Goal: Information Seeking & Learning: Learn about a topic

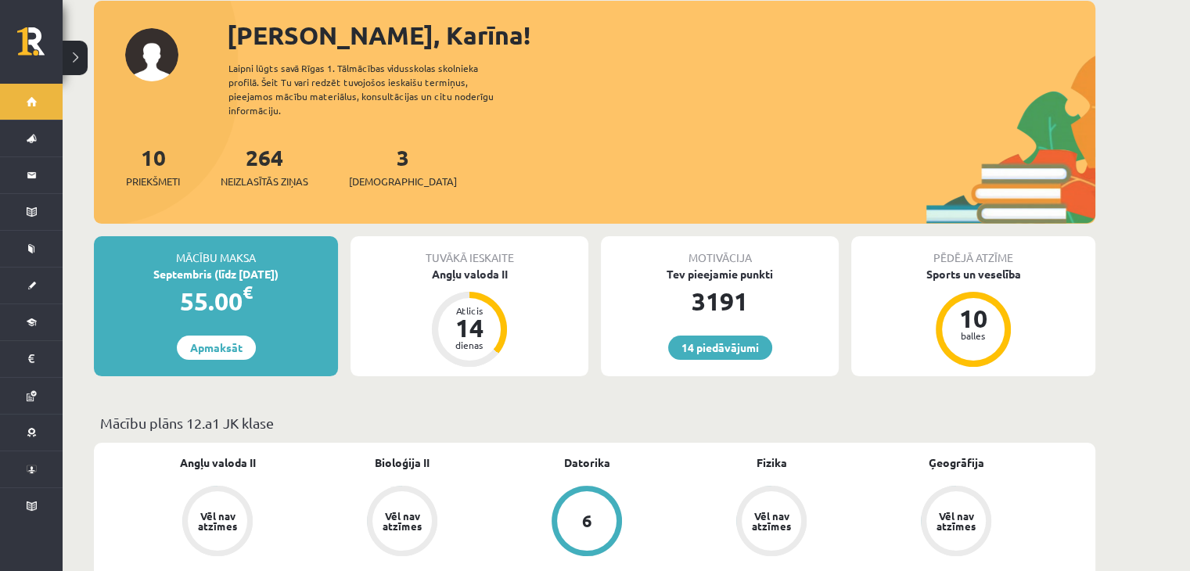
scroll to position [175, 0]
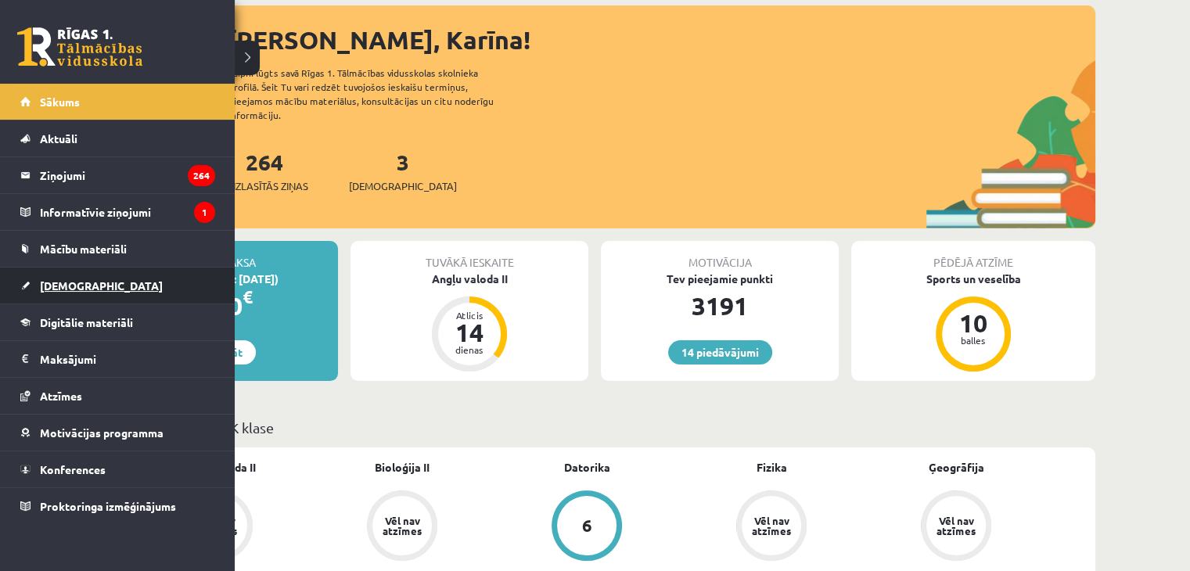
click at [72, 294] on link "[DEMOGRAPHIC_DATA]" at bounding box center [117, 286] width 195 height 36
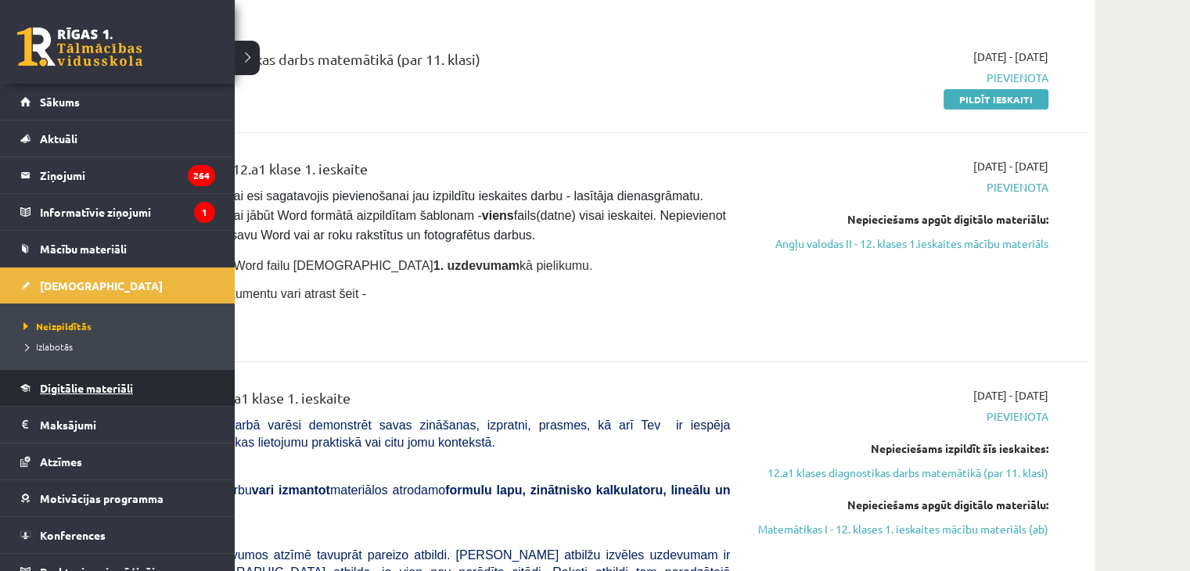
click at [145, 389] on link "Digitālie materiāli" at bounding box center [117, 388] width 195 height 36
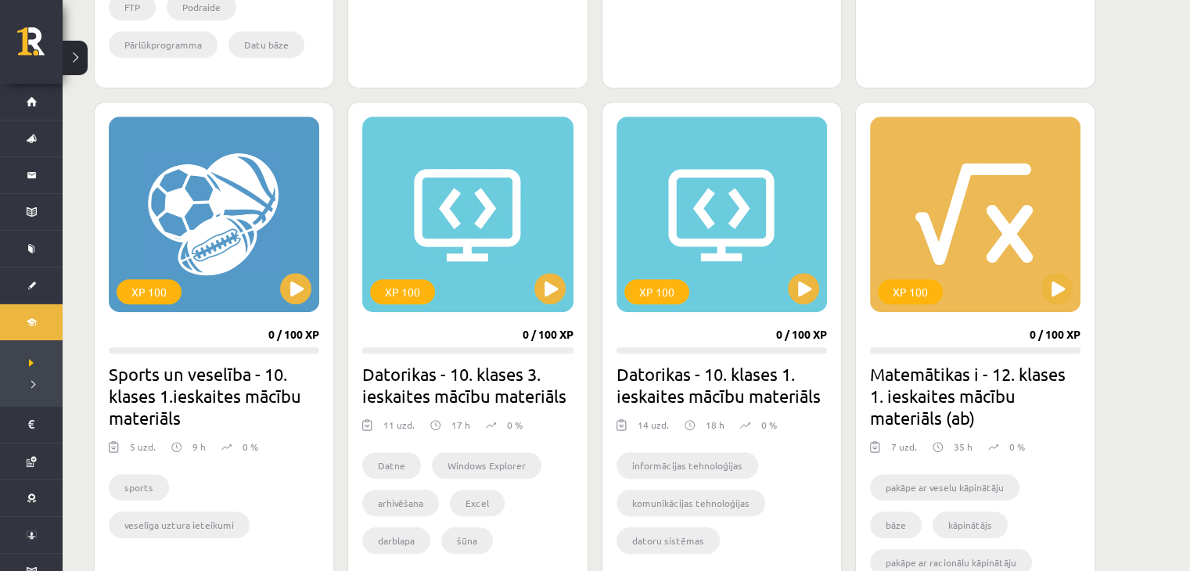
scroll to position [954, 0]
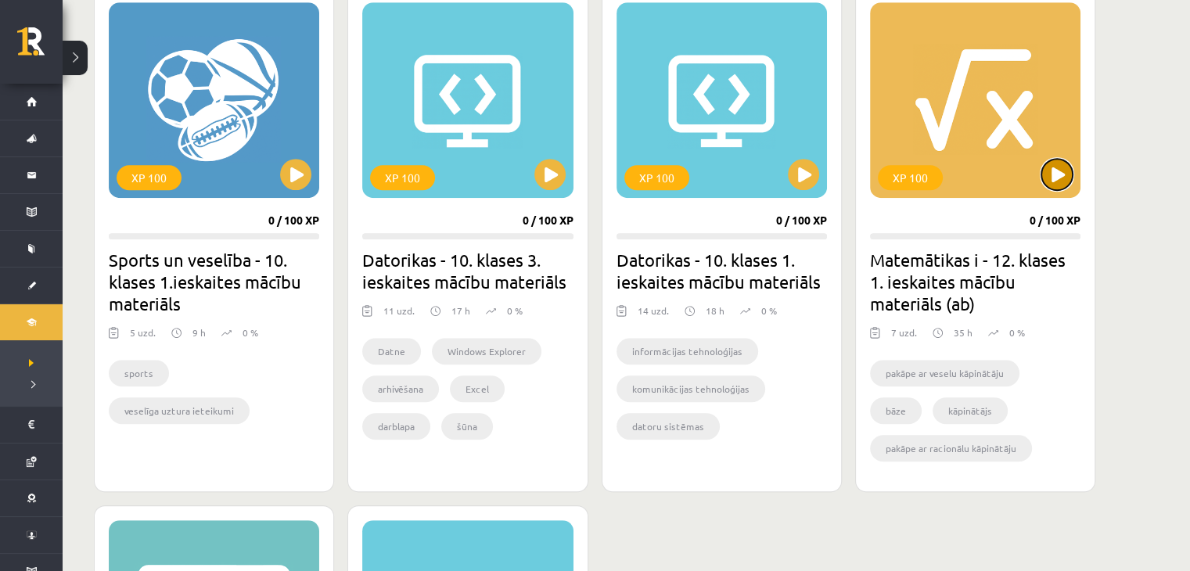
click at [1055, 168] on button at bounding box center [1056, 174] width 31 height 31
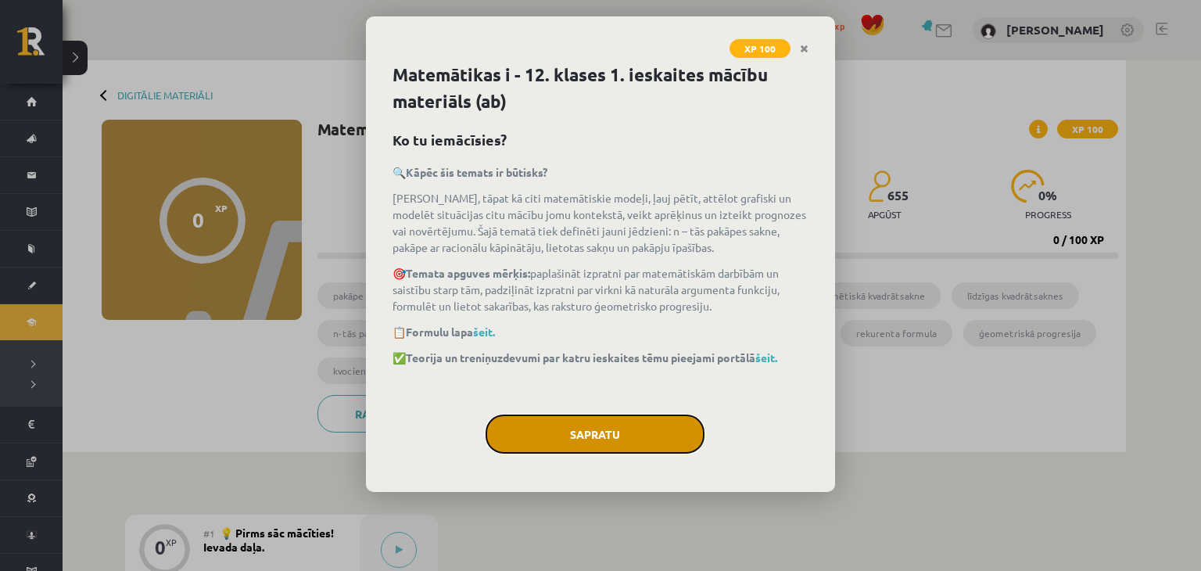
click at [584, 429] on button "Sapratu" at bounding box center [595, 434] width 219 height 39
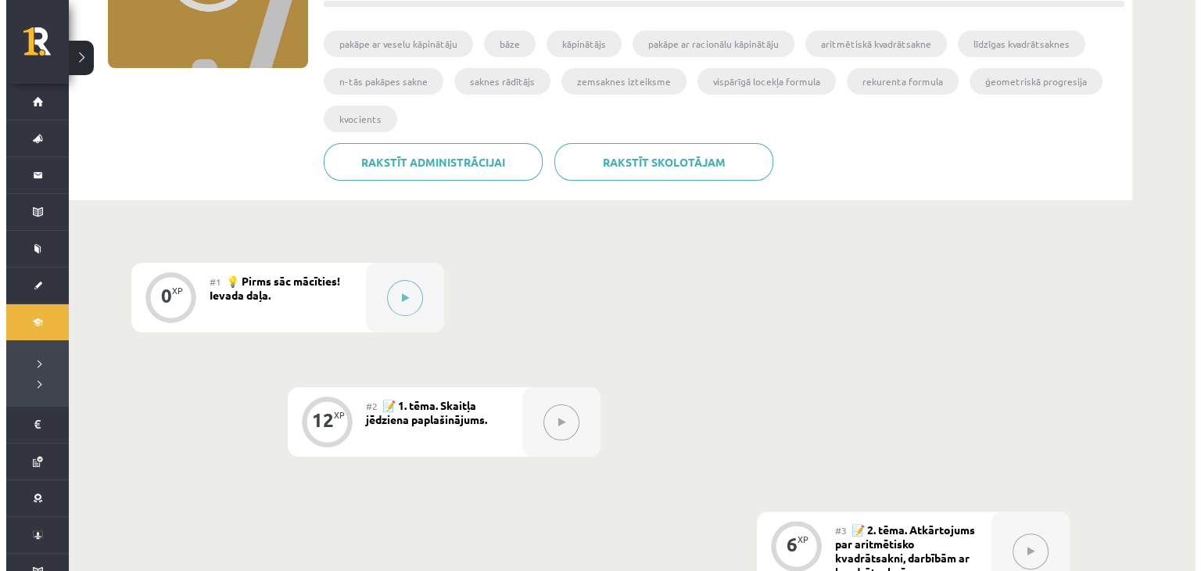
scroll to position [275, 0]
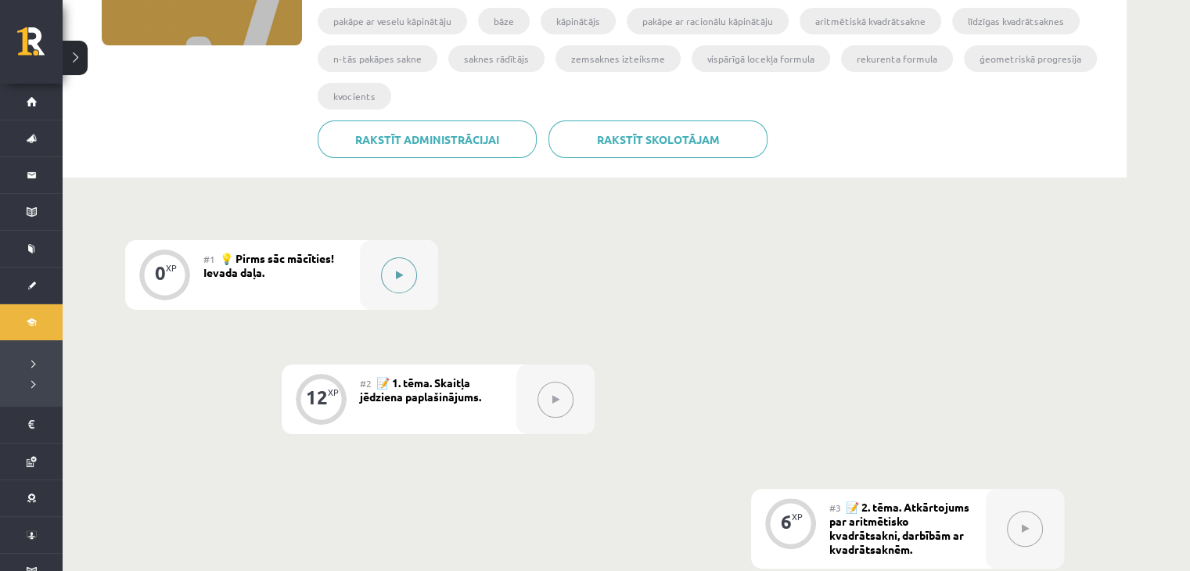
click at [400, 277] on icon at bounding box center [399, 275] width 7 height 9
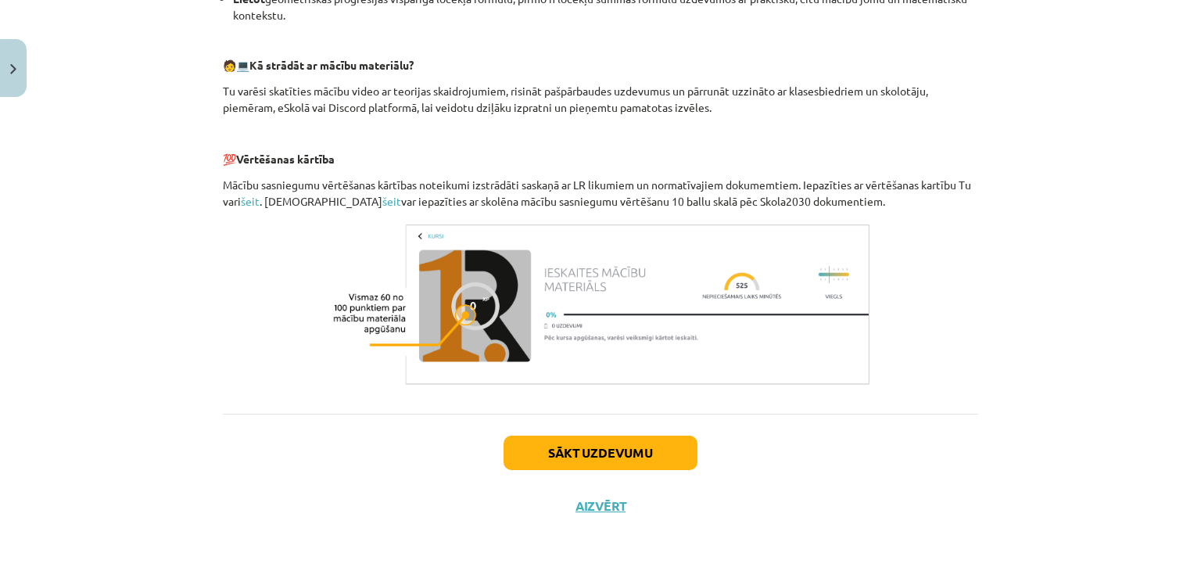
scroll to position [686, 0]
click at [580, 442] on button "Sākt uzdevumu" at bounding box center [601, 453] width 194 height 34
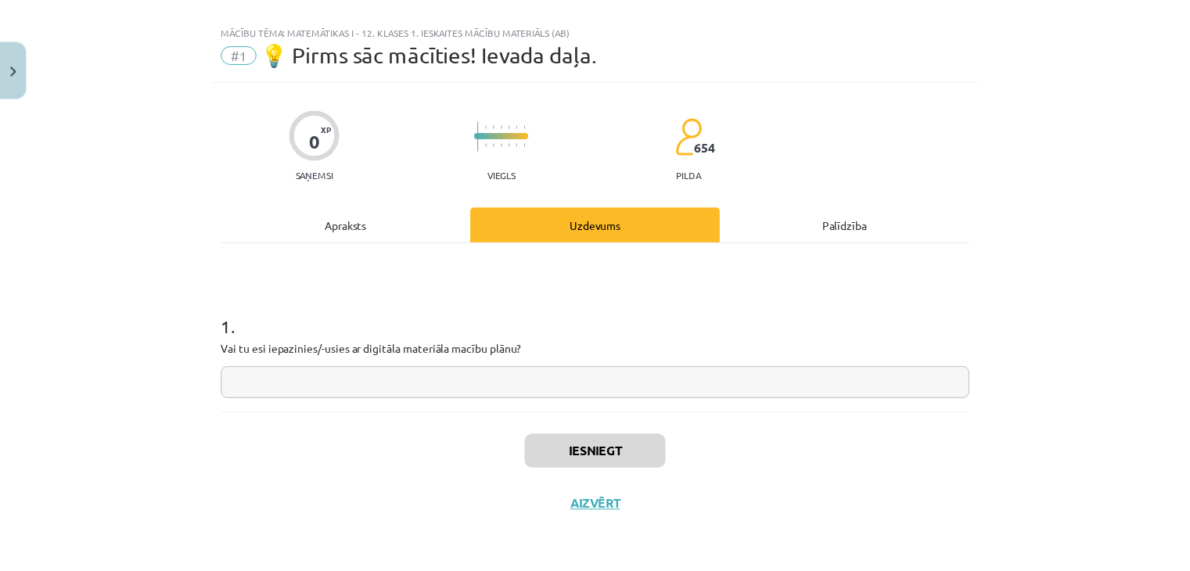
scroll to position [23, 0]
click at [457, 372] on input "text" at bounding box center [601, 384] width 756 height 32
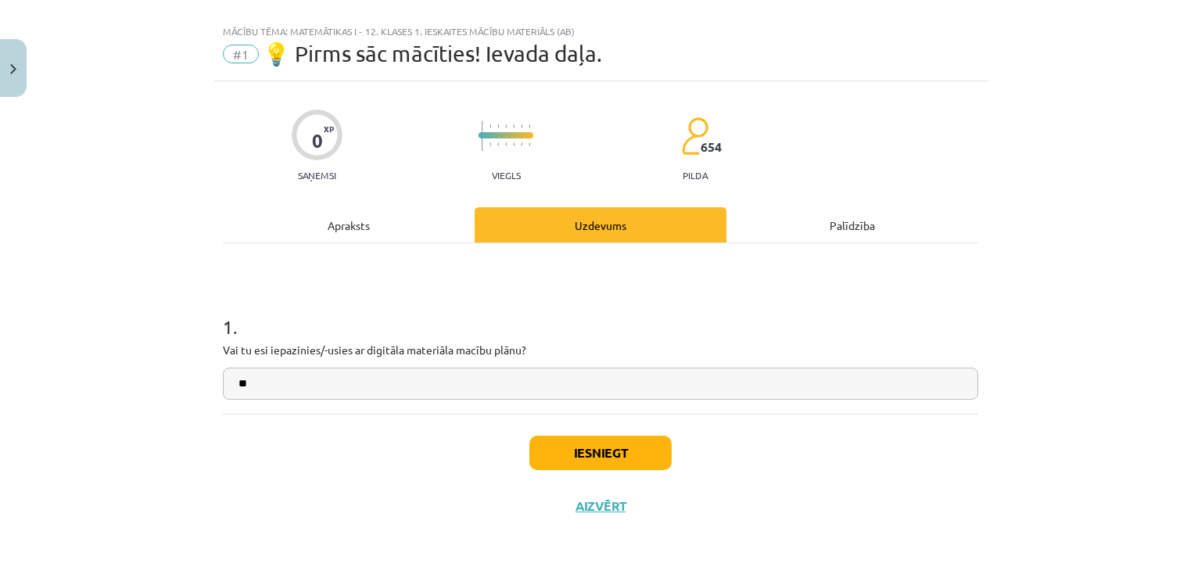
type input "**"
click at [573, 436] on button "Iesniegt" at bounding box center [601, 453] width 142 height 34
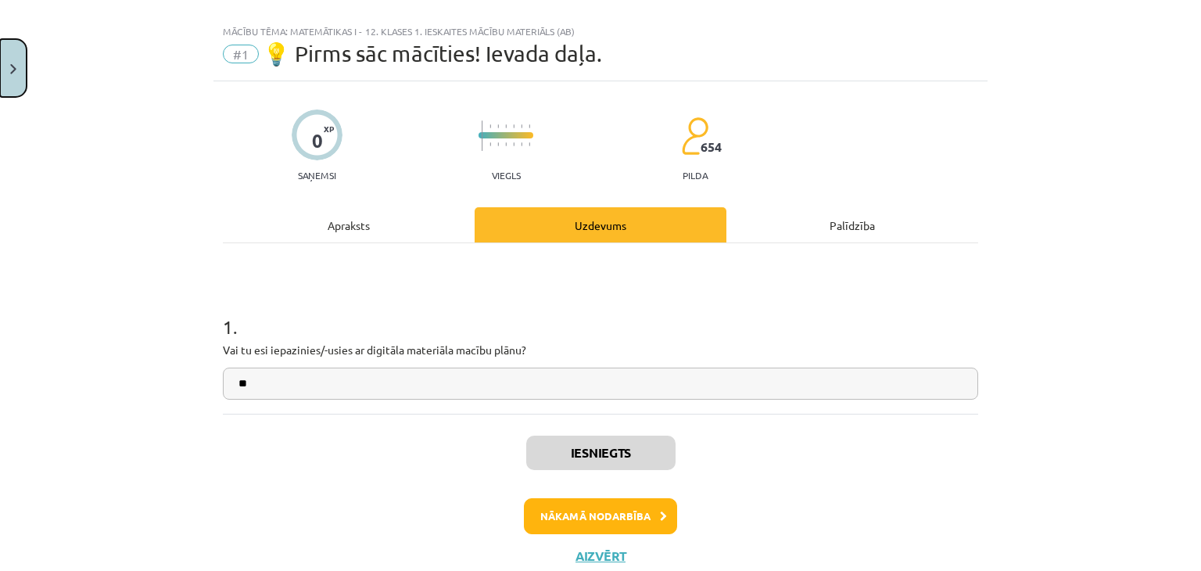
click at [6, 85] on button "Close" at bounding box center [13, 68] width 27 height 58
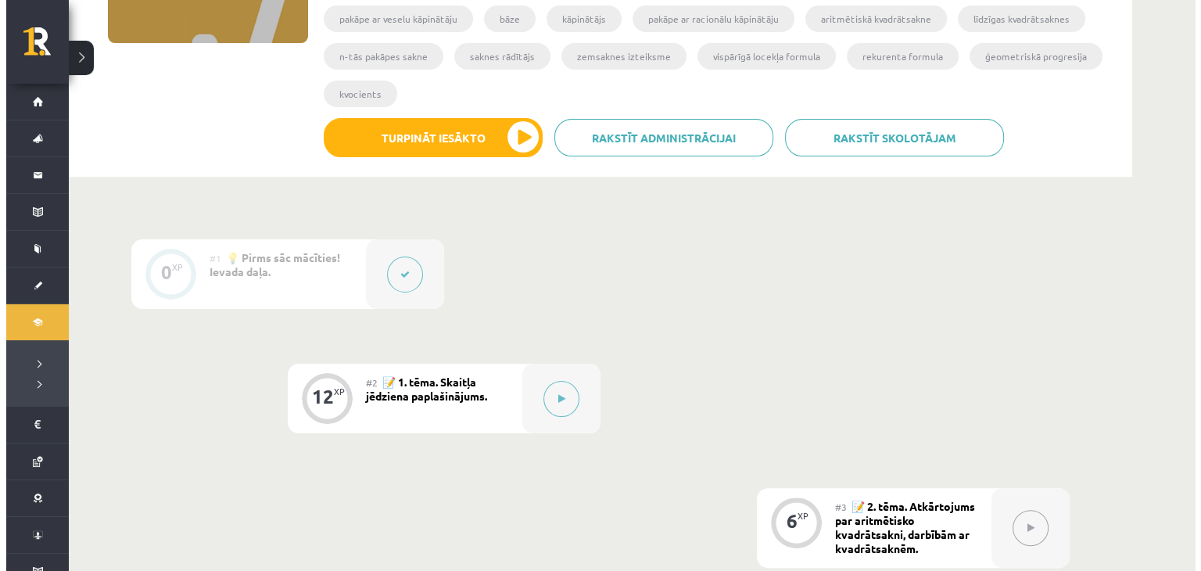
scroll to position [343, 0]
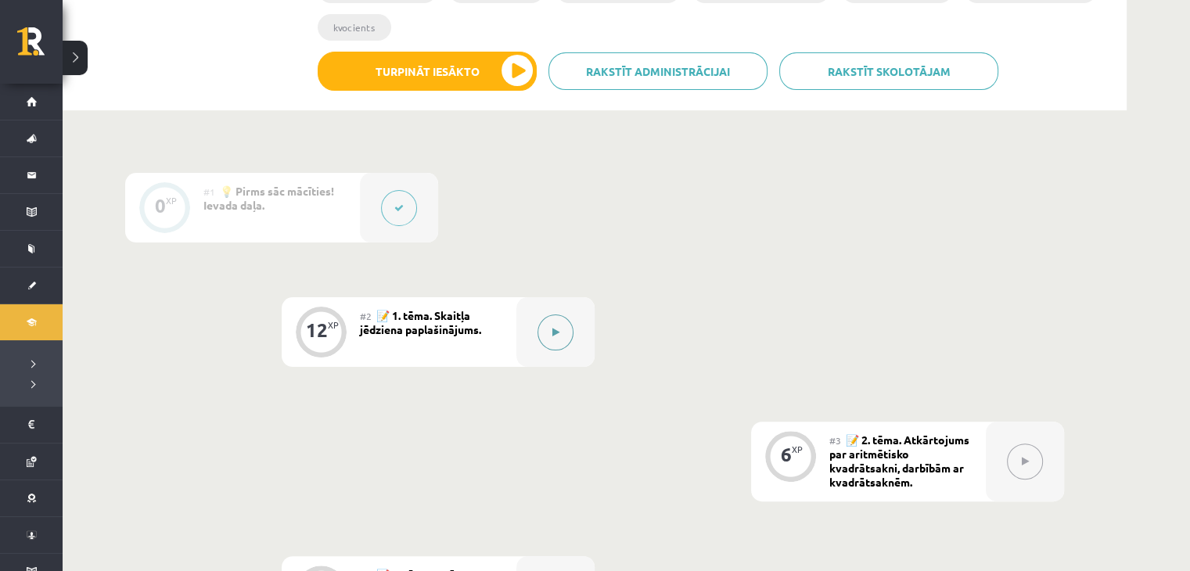
click at [561, 329] on button at bounding box center [555, 332] width 36 height 36
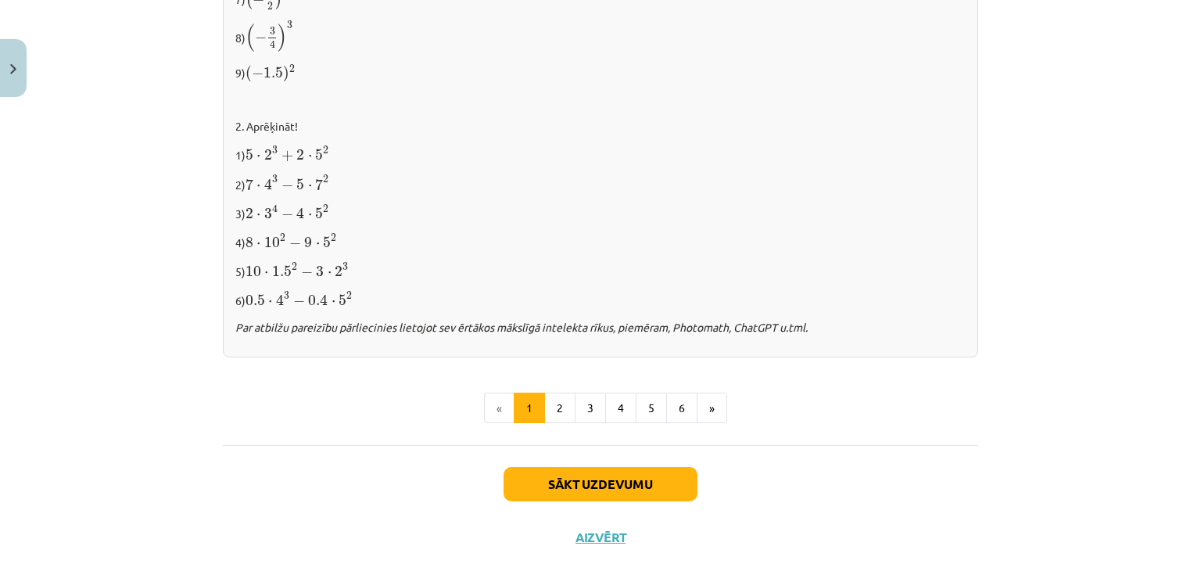
scroll to position [1627, 0]
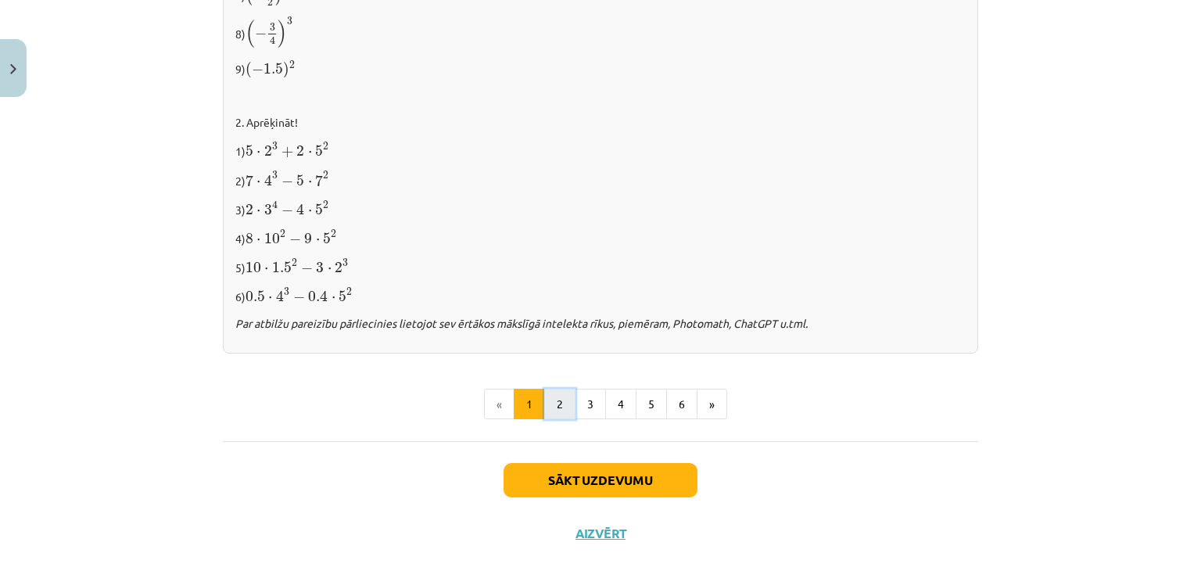
click at [556, 397] on button "2" at bounding box center [559, 404] width 31 height 31
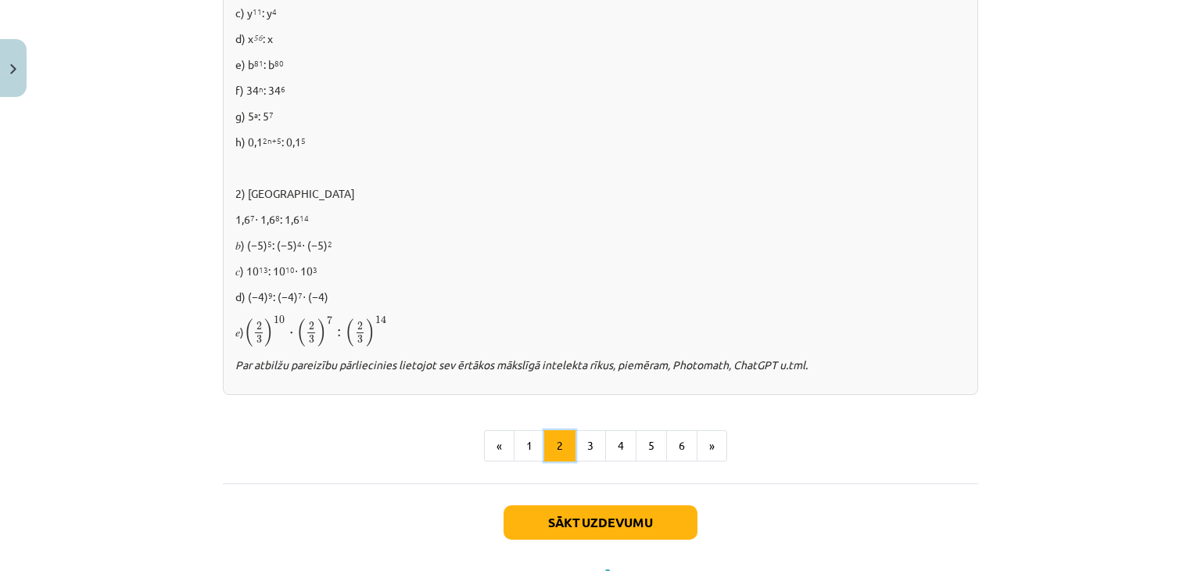
scroll to position [1022, 0]
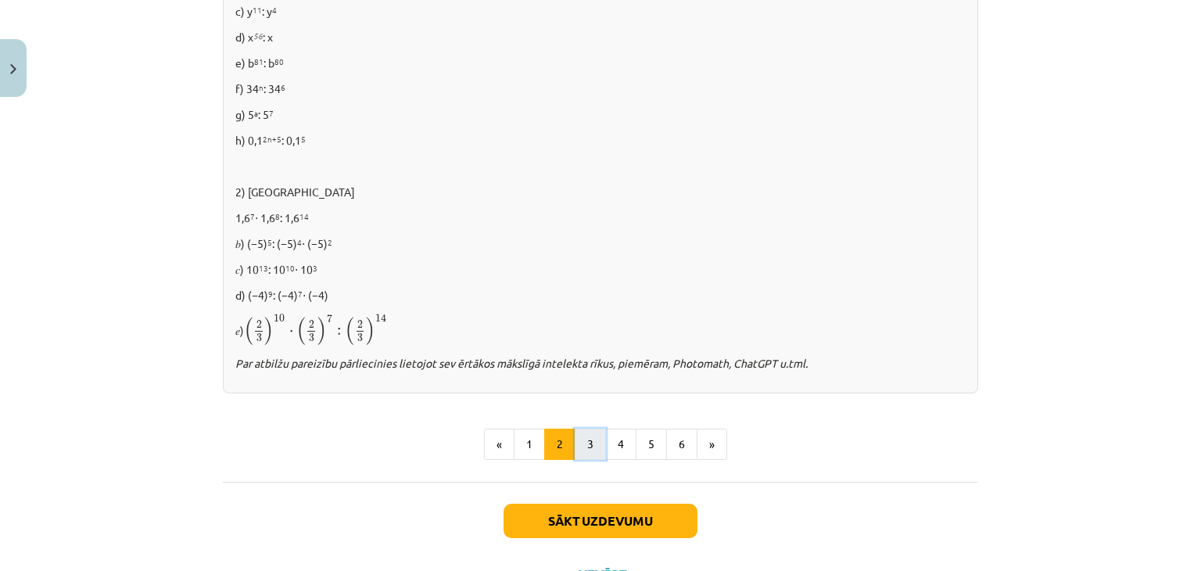
click at [585, 447] on button "3" at bounding box center [590, 444] width 31 height 31
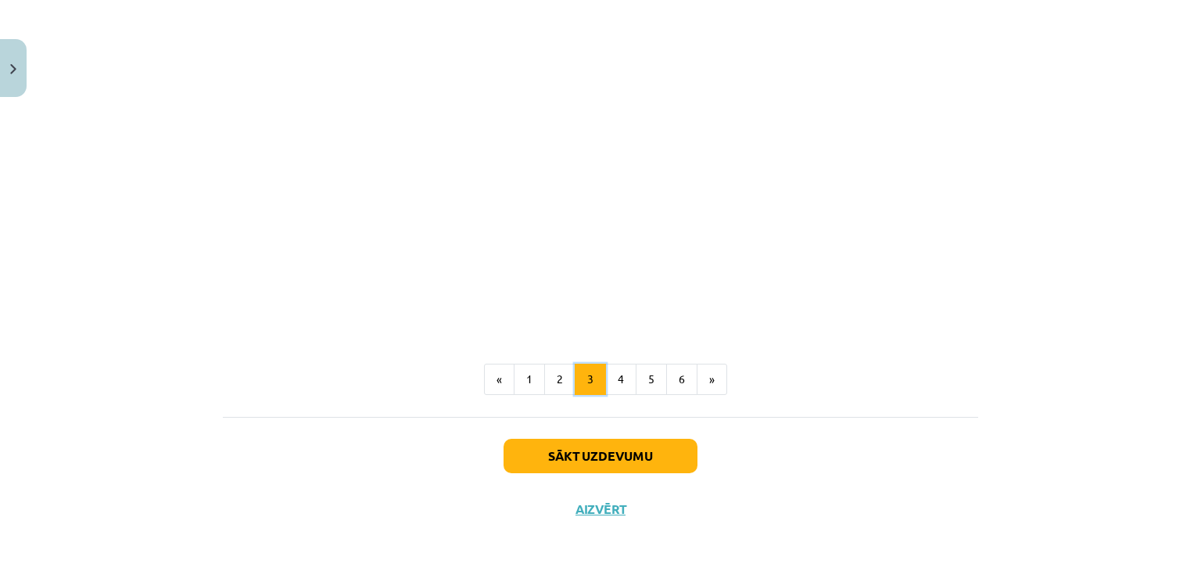
scroll to position [1402, 0]
click at [620, 373] on button "4" at bounding box center [620, 379] width 31 height 31
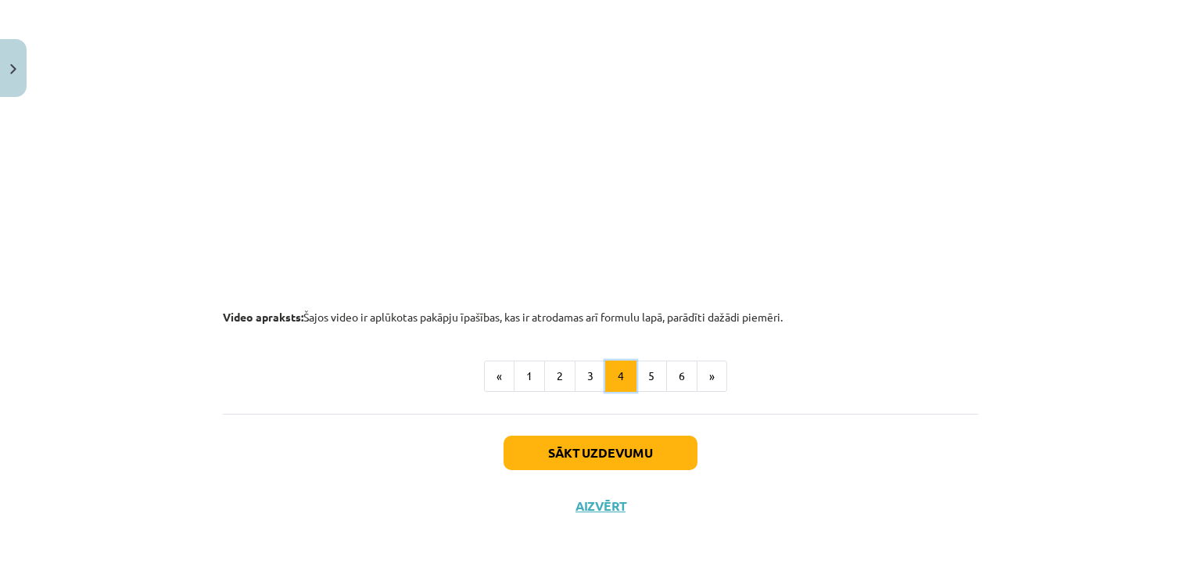
scroll to position [1644, 0]
click at [645, 381] on button "5" at bounding box center [651, 376] width 31 height 31
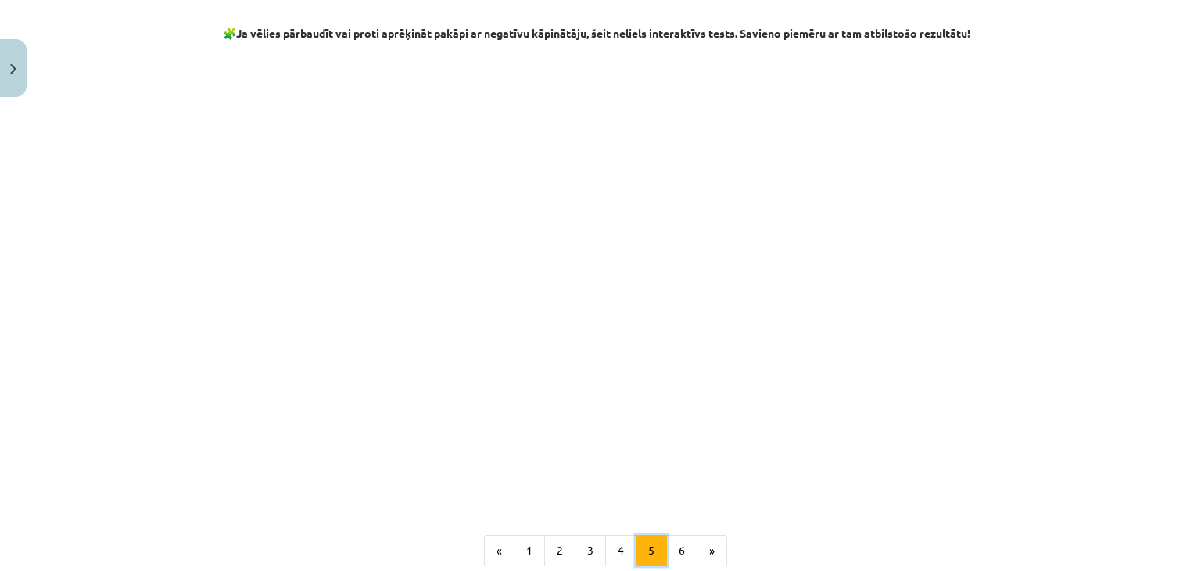
scroll to position [1859, 0]
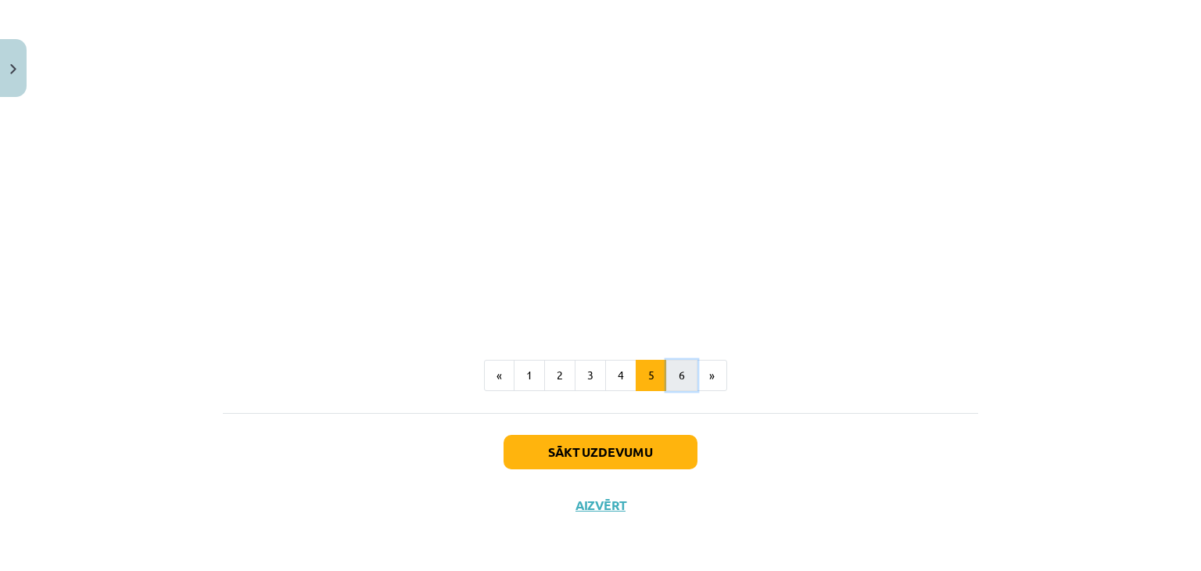
click at [668, 375] on button "6" at bounding box center [681, 375] width 31 height 31
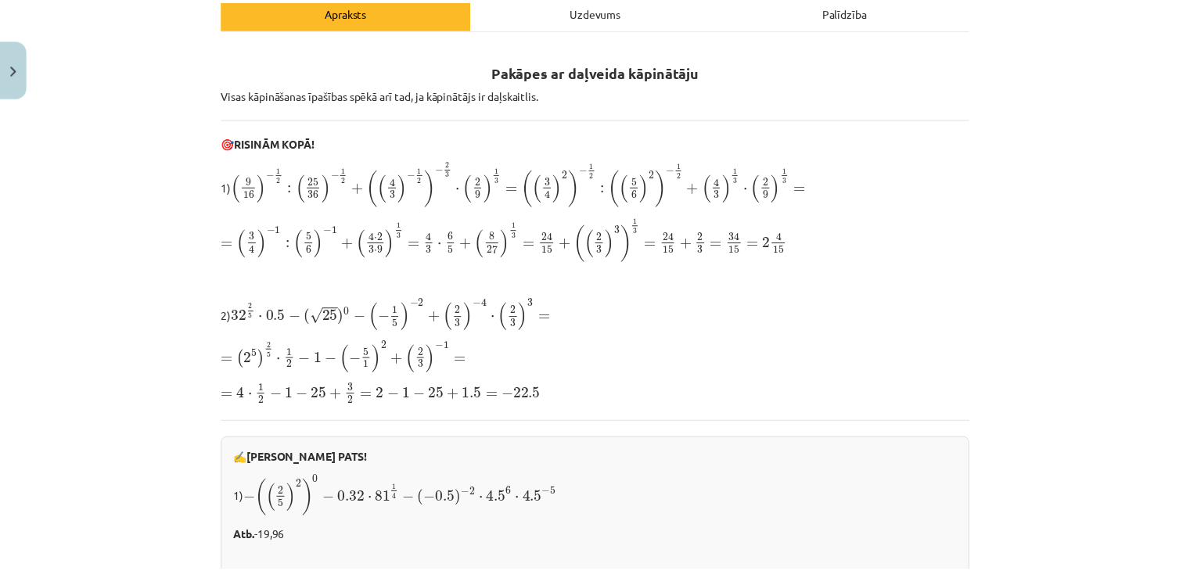
scroll to position [0, 0]
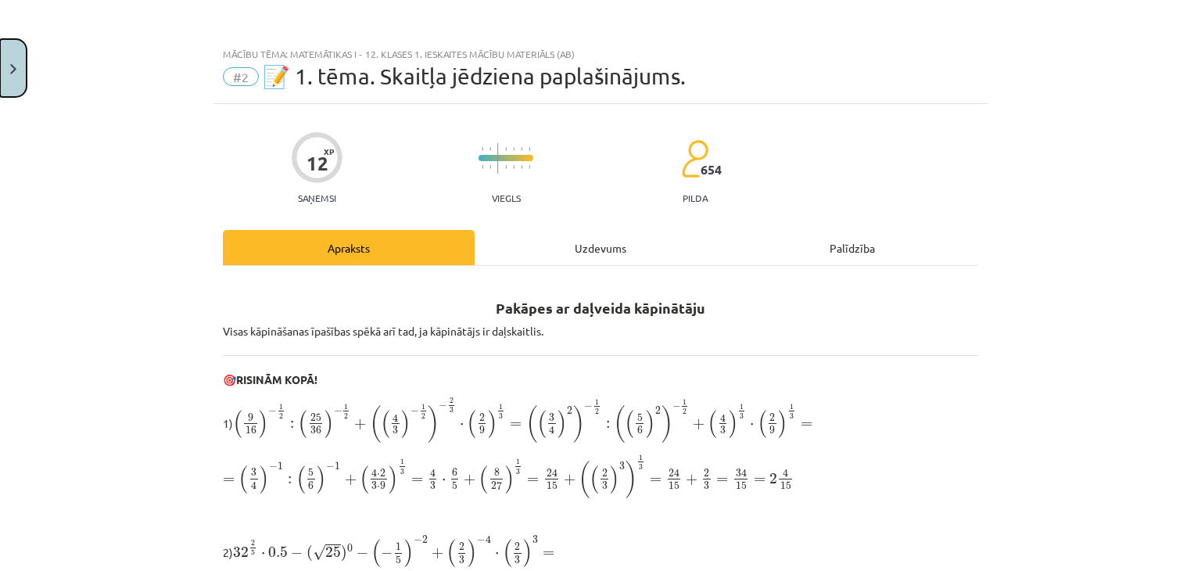
click at [1, 69] on button "Close" at bounding box center [13, 68] width 27 height 58
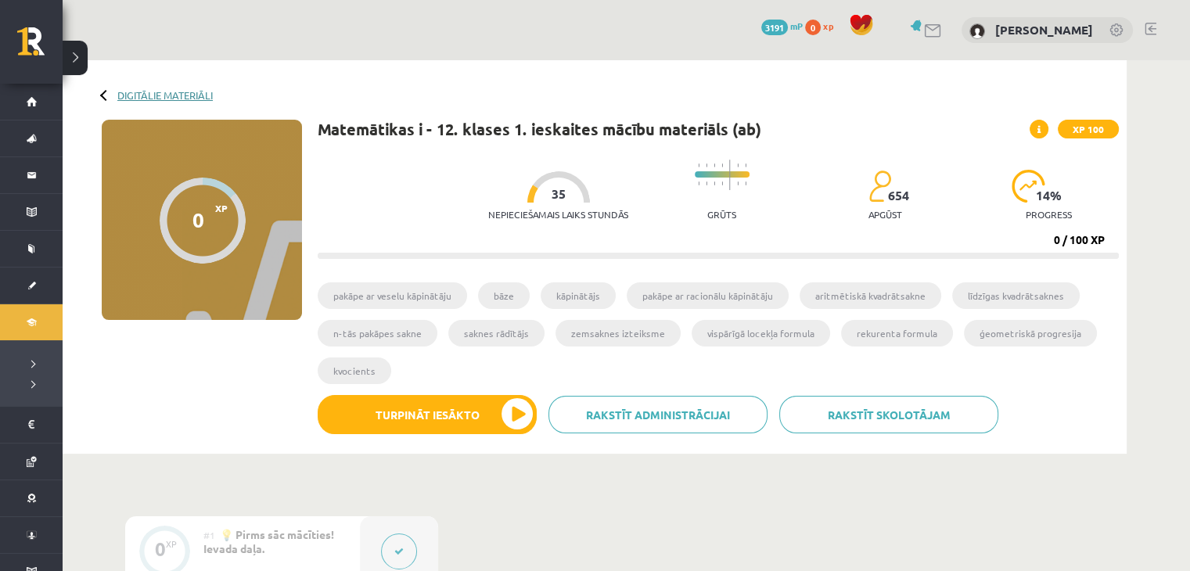
click at [171, 95] on link "Digitālie materiāli" at bounding box center [164, 95] width 95 height 12
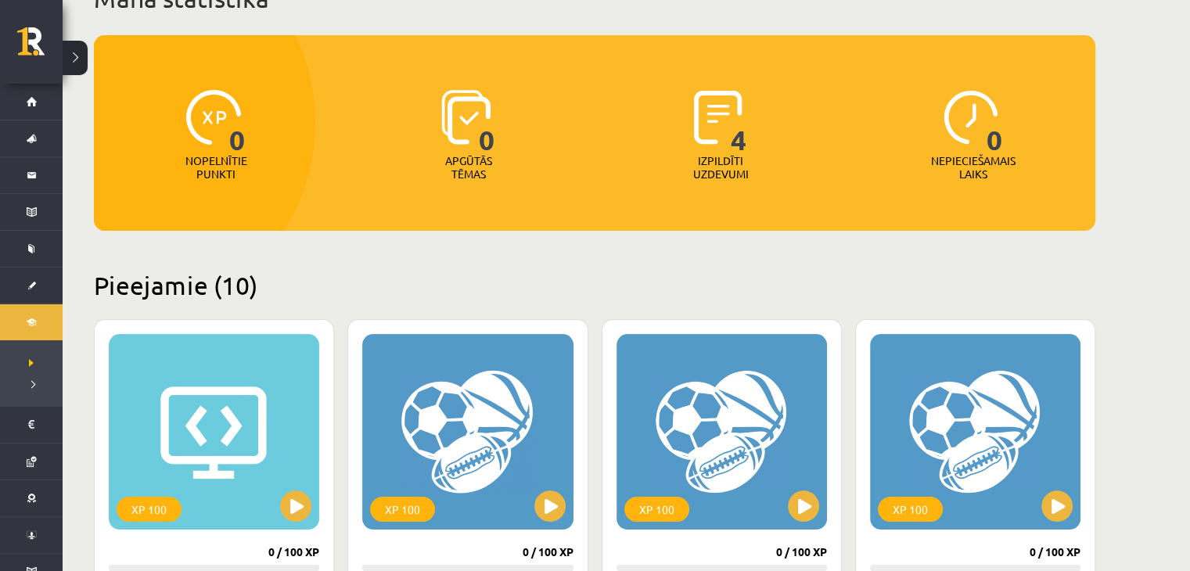
scroll to position [124, 0]
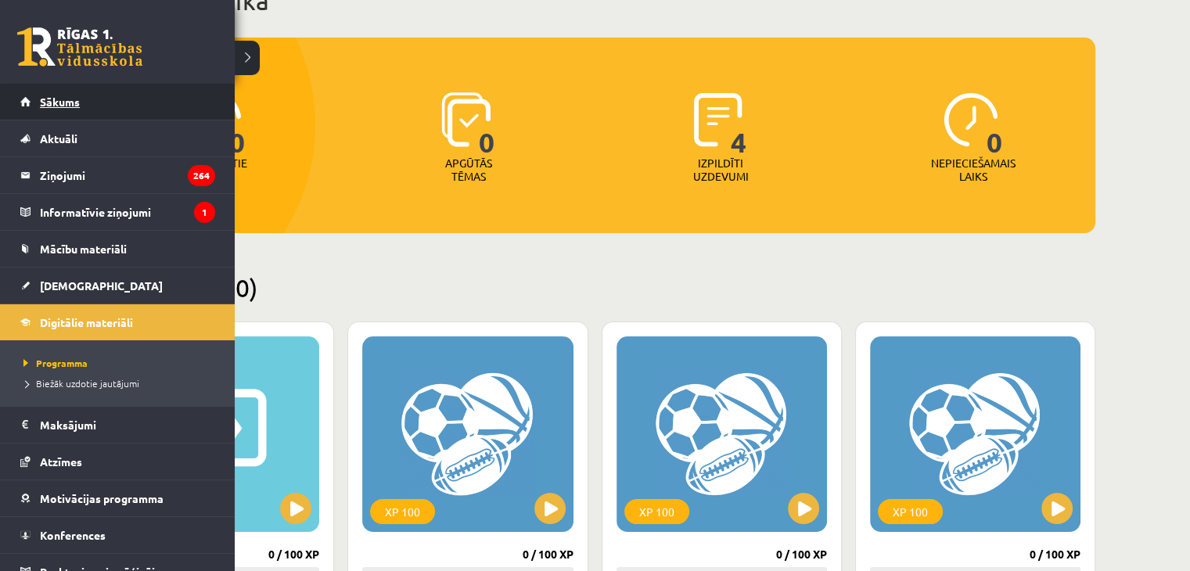
click at [126, 91] on link "Sākums" at bounding box center [117, 102] width 195 height 36
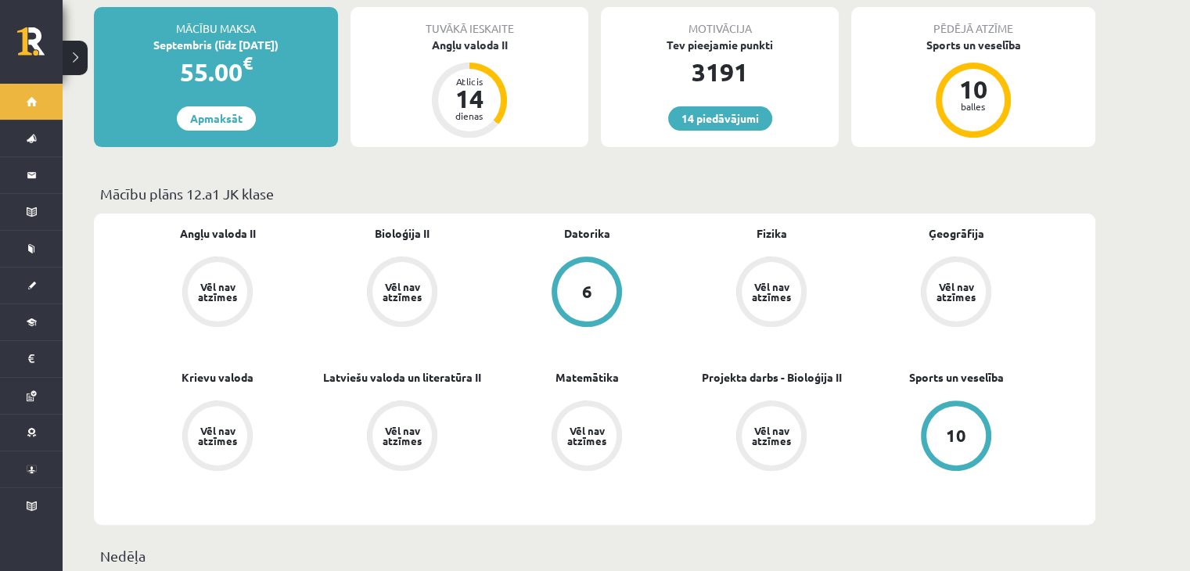
scroll to position [407, 0]
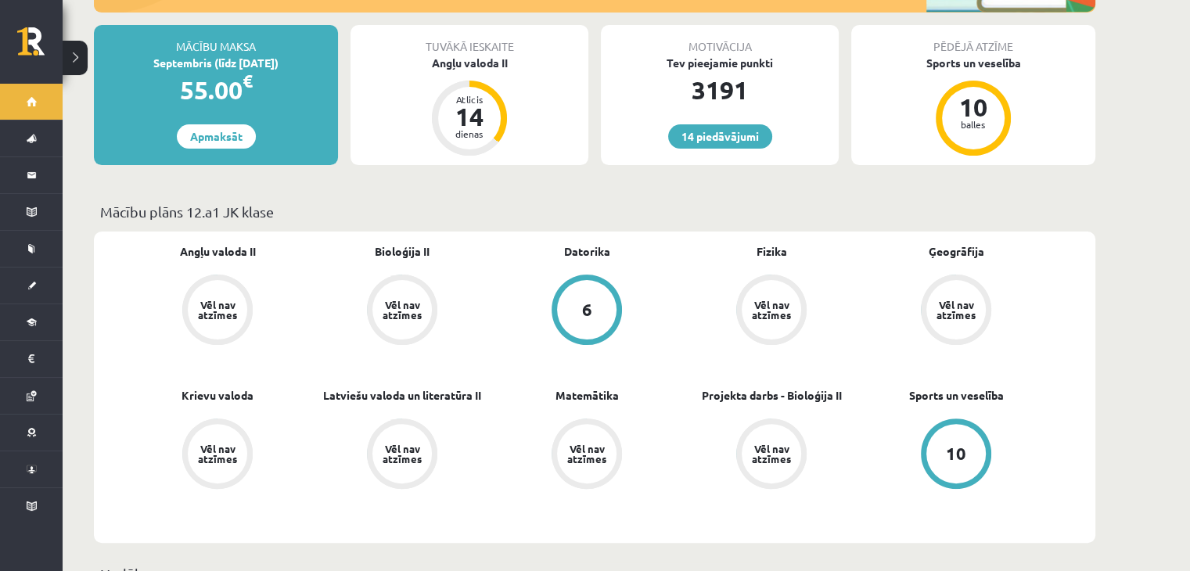
scroll to position [393, 0]
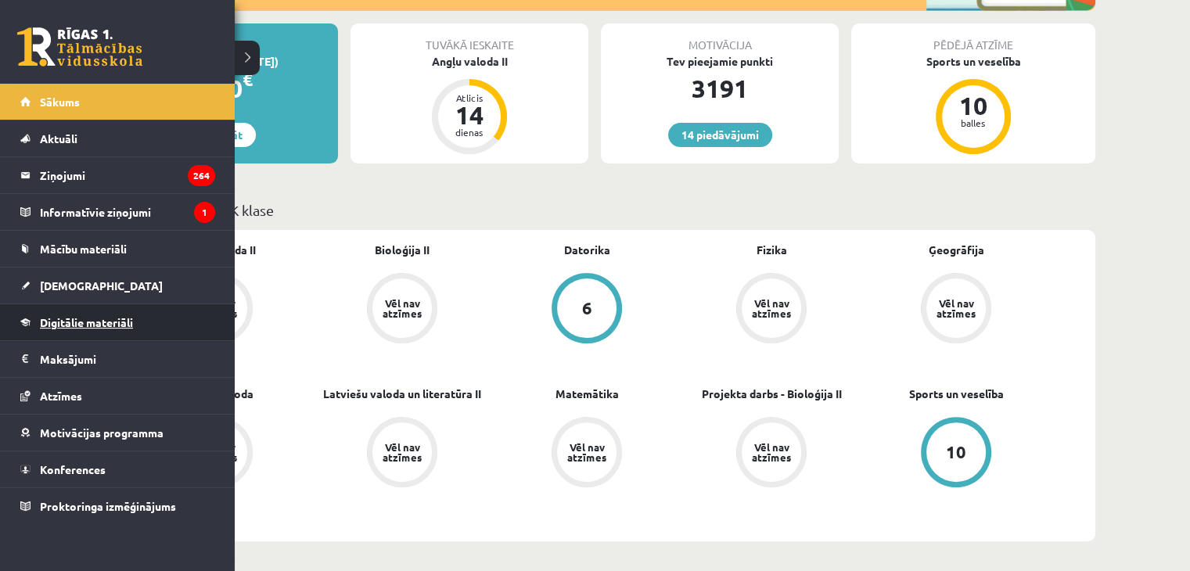
click at [94, 320] on span "Digitālie materiāli" at bounding box center [86, 322] width 93 height 14
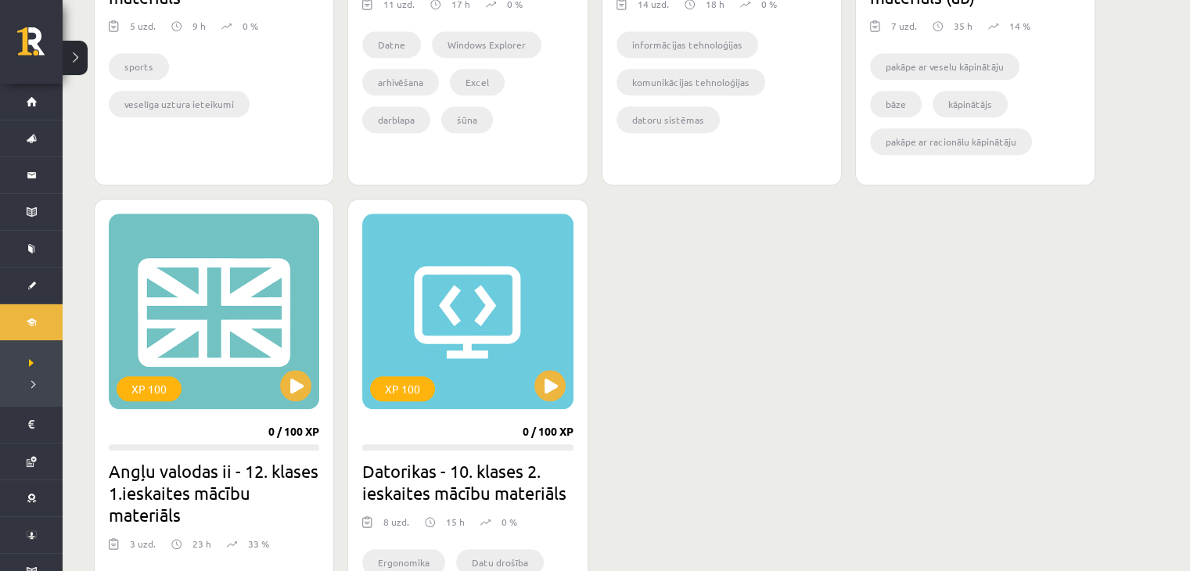
scroll to position [1260, 0]
click at [302, 386] on button at bounding box center [295, 386] width 31 height 31
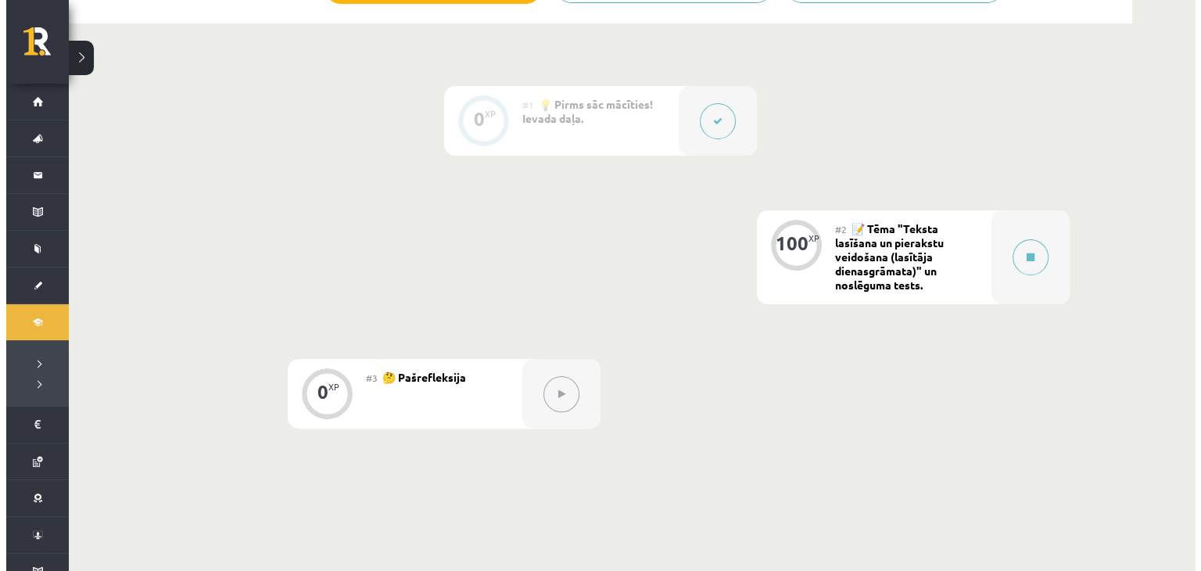
scroll to position [356, 0]
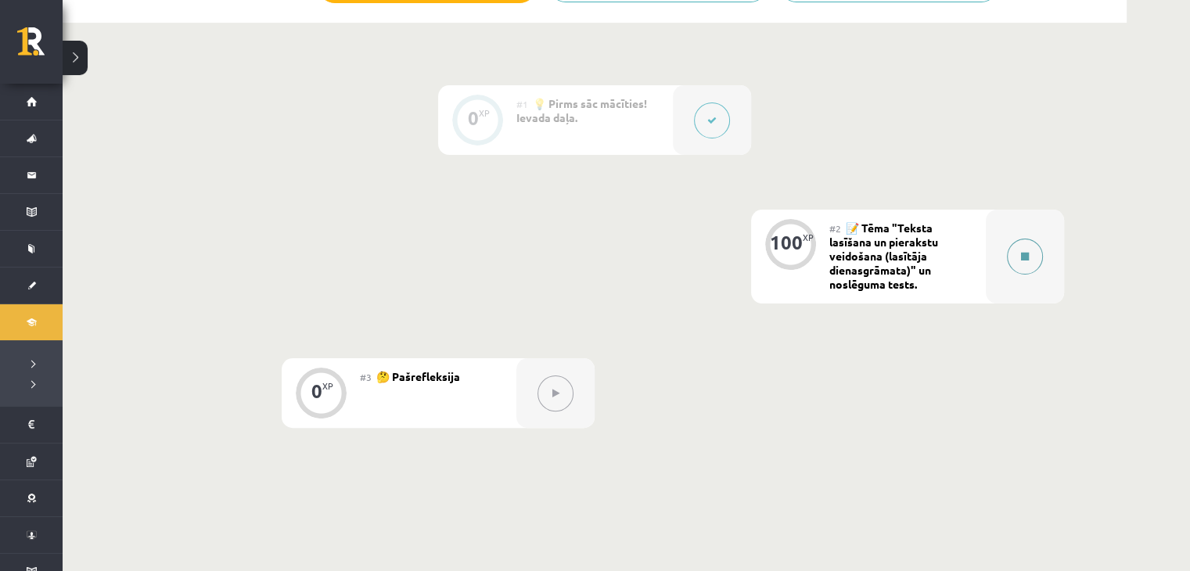
click at [1021, 264] on button at bounding box center [1025, 257] width 36 height 36
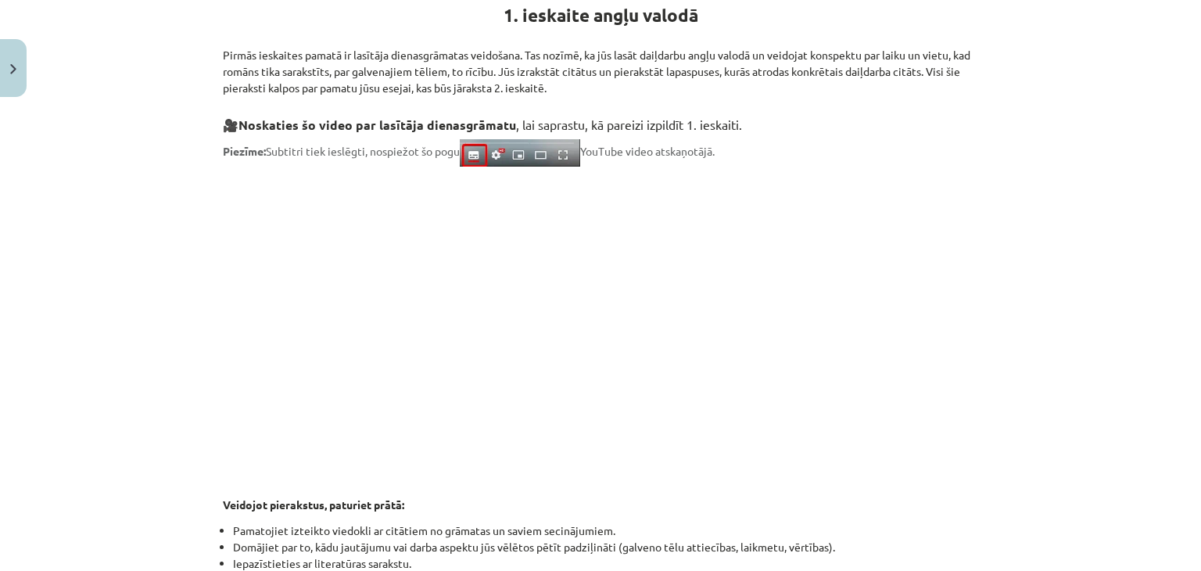
scroll to position [641, 0]
